Goal: Task Accomplishment & Management: Use online tool/utility

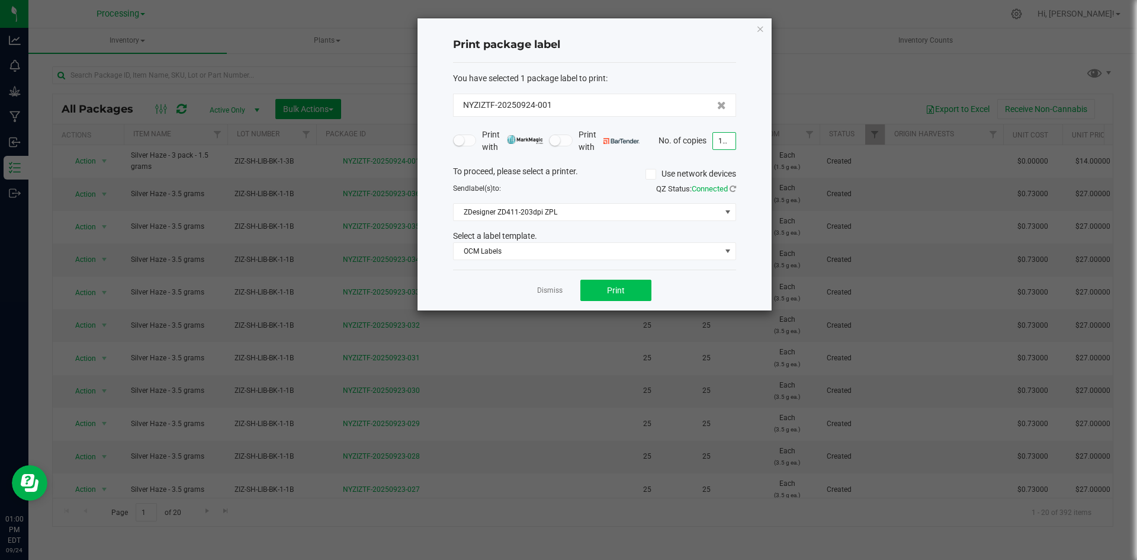
type input "110"
click at [633, 291] on button "Print" at bounding box center [615, 290] width 71 height 21
click at [566, 290] on div "Dismiss Print" at bounding box center [594, 289] width 283 height 41
click at [563, 290] on div "Dismiss Print" at bounding box center [594, 289] width 283 height 41
click at [556, 291] on link "Dismiss" at bounding box center [549, 290] width 25 height 10
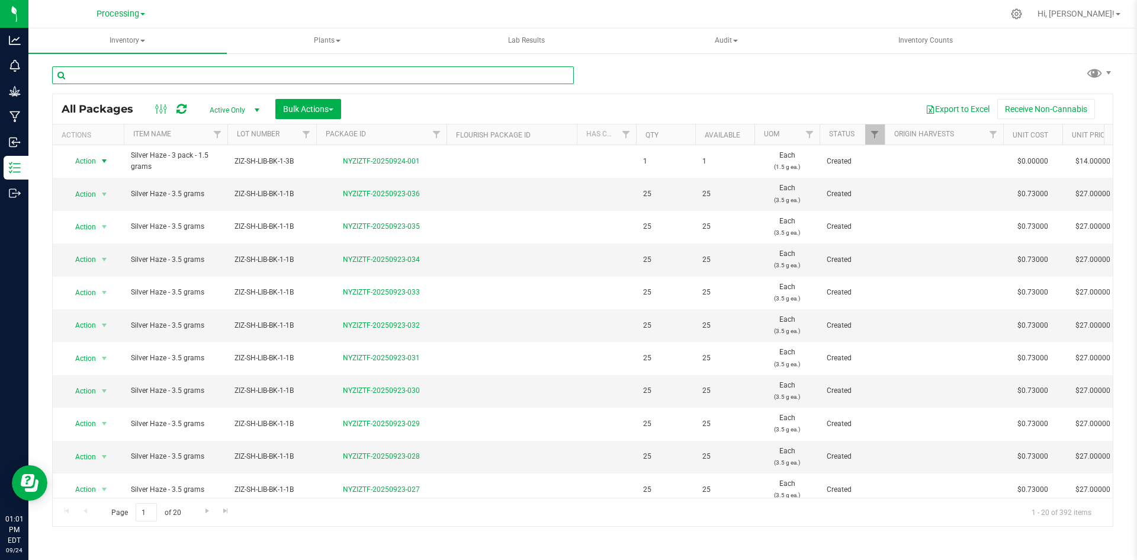
click at [133, 75] on input "text" at bounding box center [313, 75] width 522 height 18
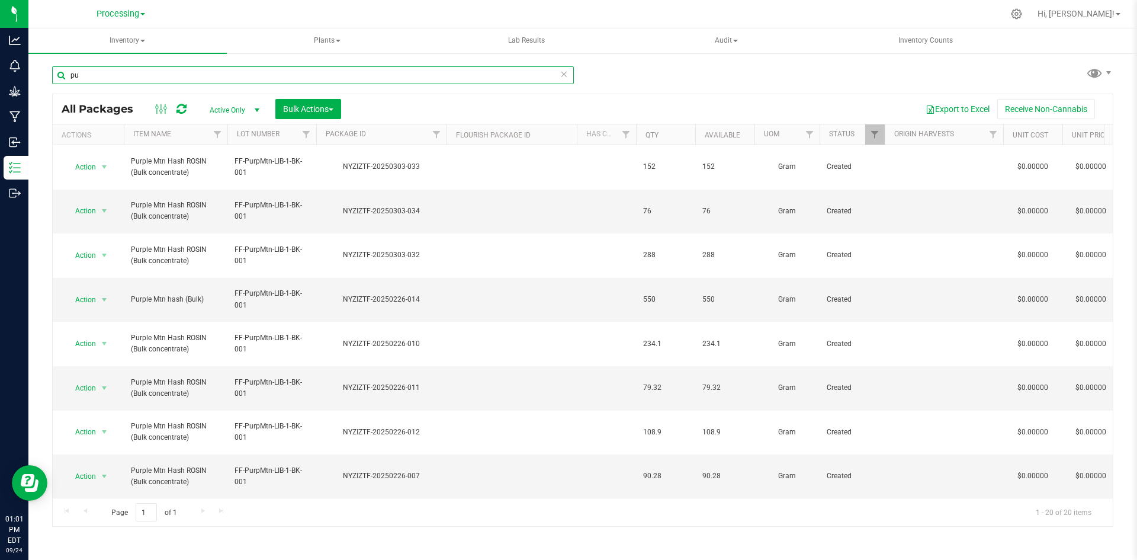
type input "p"
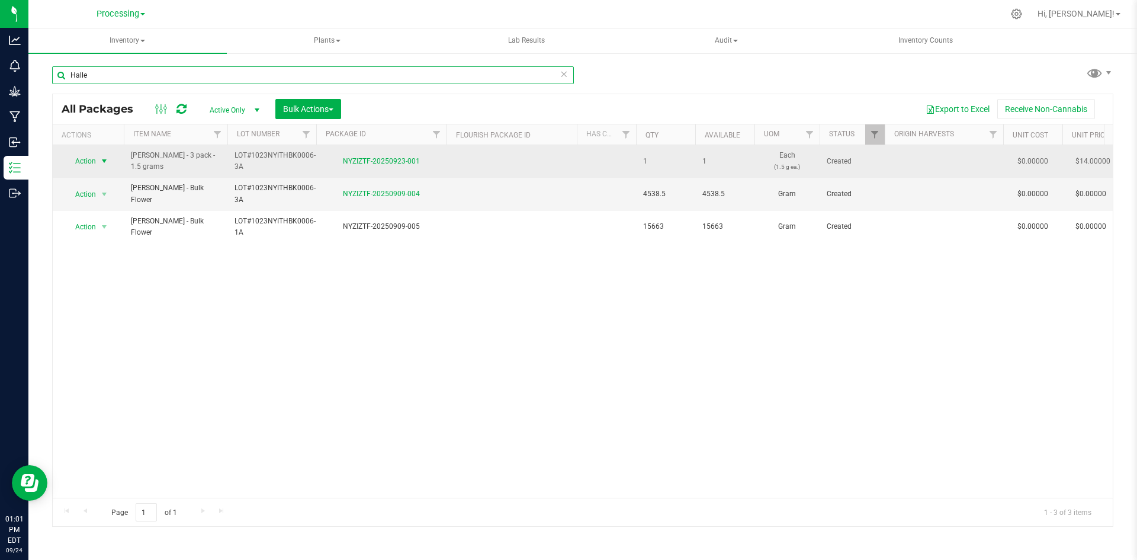
type input "Halle"
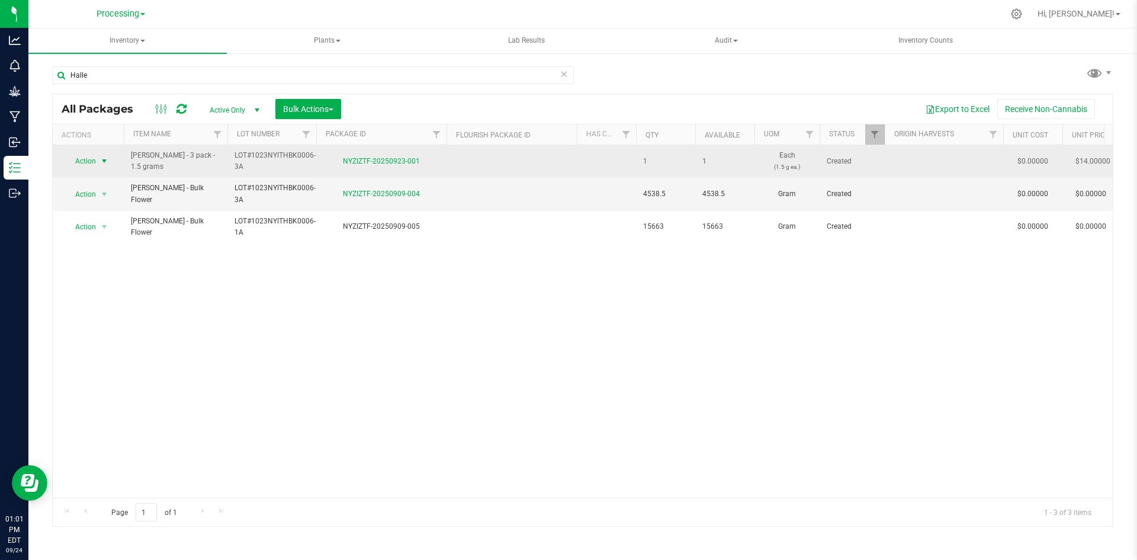
click at [81, 166] on span "Action" at bounding box center [81, 161] width 32 height 17
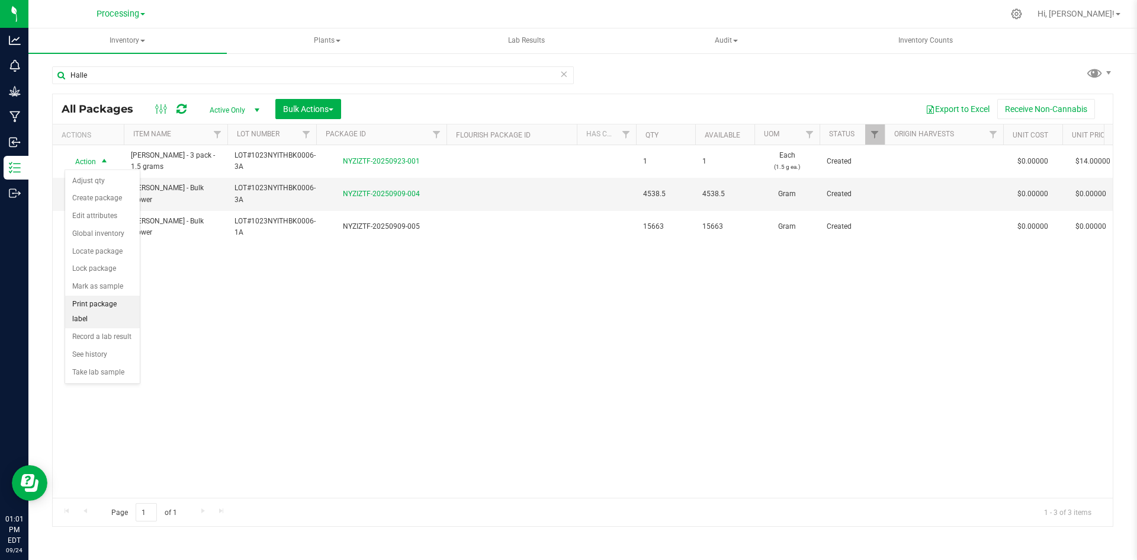
click at [110, 307] on li "Print package label" at bounding box center [102, 312] width 75 height 33
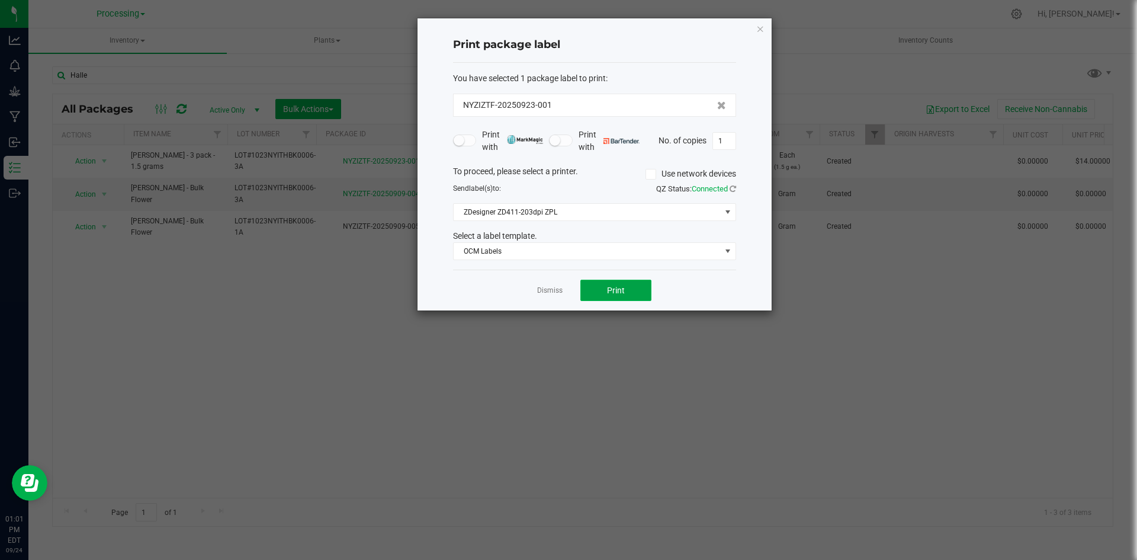
click at [615, 287] on span "Print" at bounding box center [616, 289] width 18 height 9
click at [717, 141] on input "1" at bounding box center [724, 141] width 23 height 17
type input "110"
click at [643, 290] on button "Print" at bounding box center [615, 290] width 71 height 21
